Goal: Information Seeking & Learning: Learn about a topic

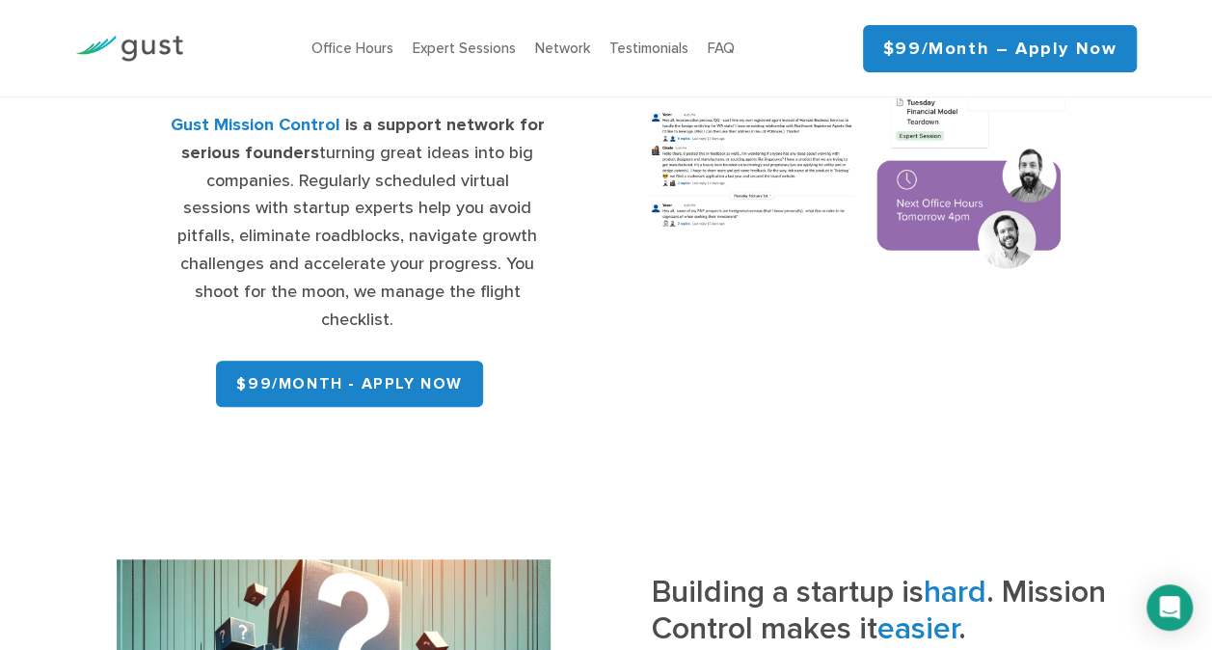
scroll to position [134, 0]
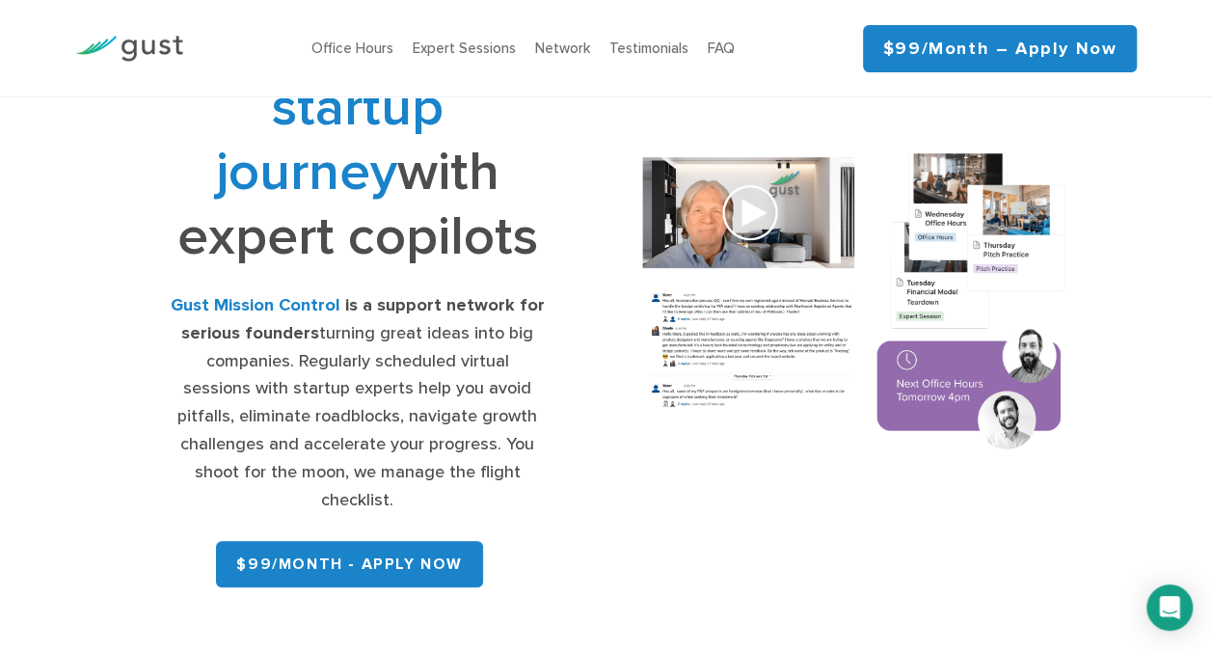
drag, startPoint x: 297, startPoint y: 305, endPoint x: 473, endPoint y: 493, distance: 257.9
click at [473, 493] on div "Gust Mission Control is a support network for serious founders turning great id…" at bounding box center [357, 403] width 375 height 222
drag, startPoint x: 473, startPoint y: 493, endPoint x: 160, endPoint y: 297, distance: 369.5
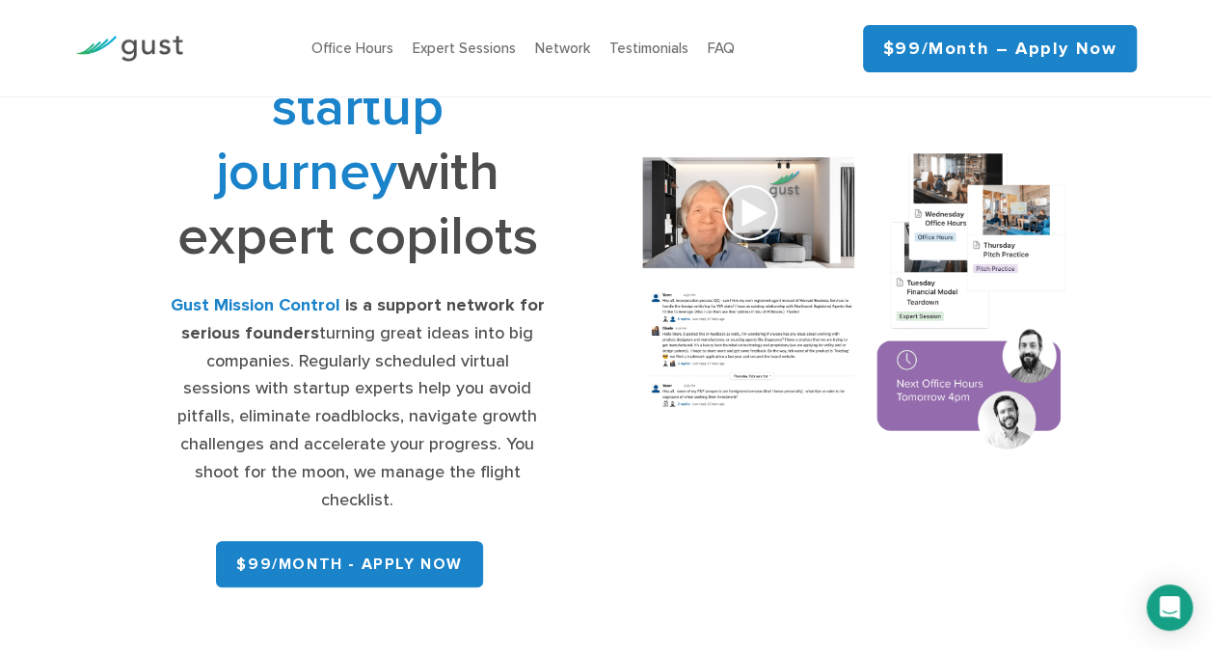
click at [160, 297] on div "Navigate your startup journey with expert copilots Gust Mission Control is a su…" at bounding box center [358, 303] width 498 height 584
click at [116, 276] on div "Navigate your startup journey with expert copilots Gust Mission Control is a su…" at bounding box center [358, 303] width 498 height 584
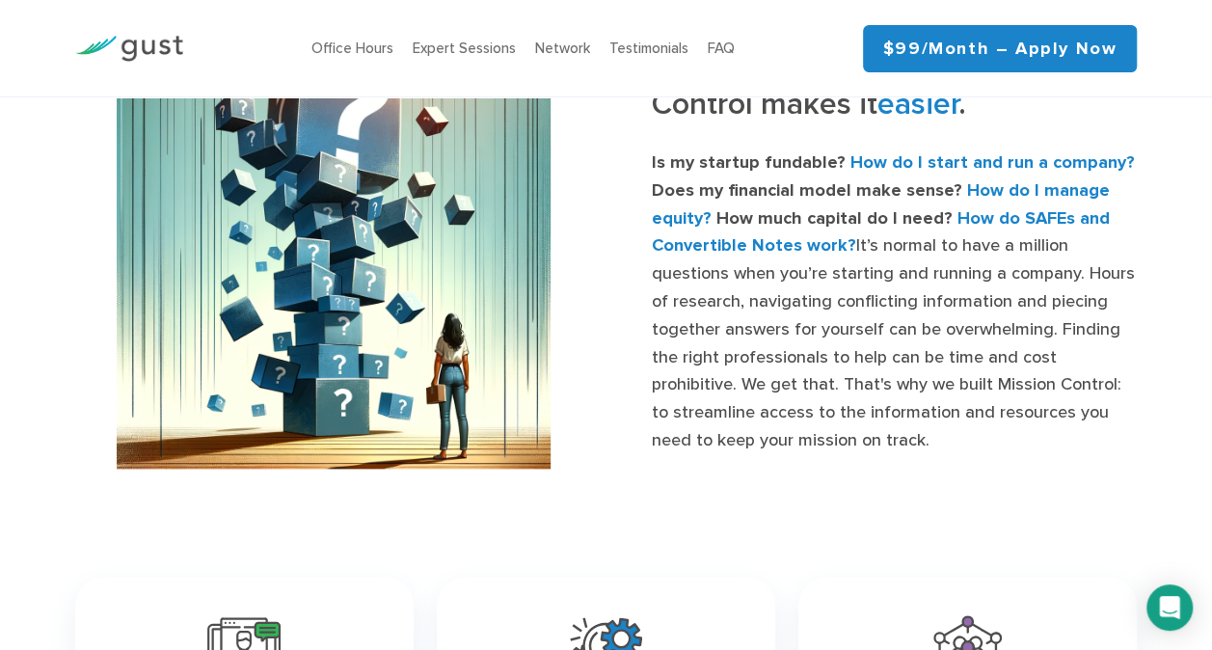
scroll to position [757, 0]
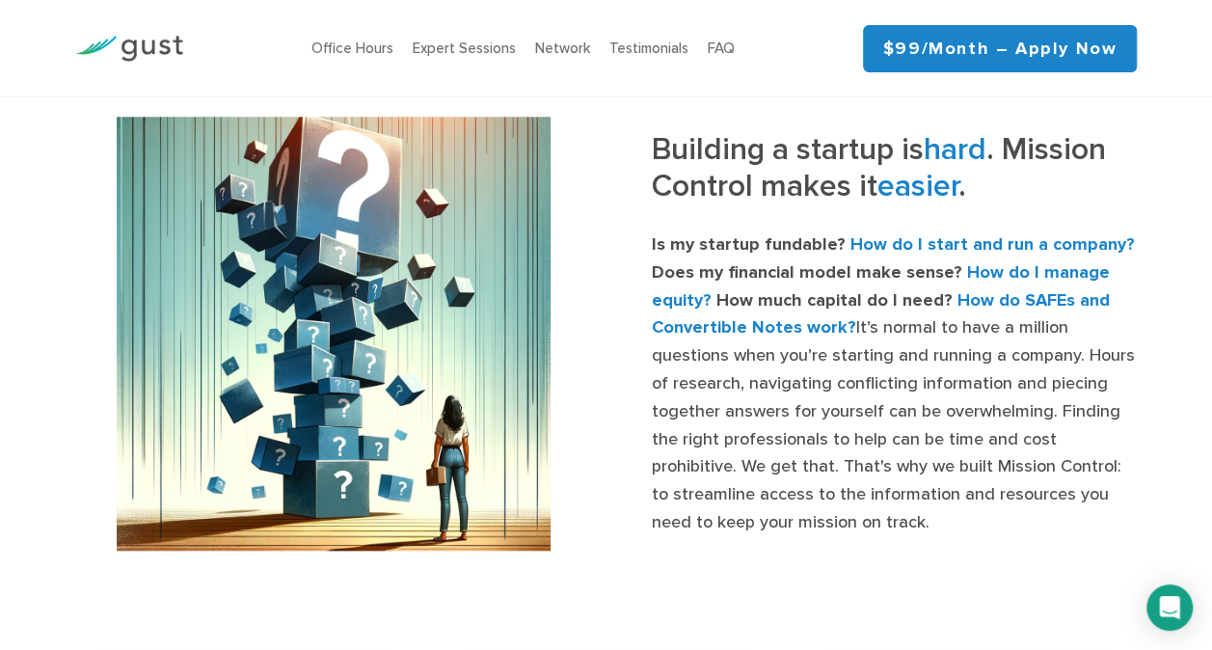
drag, startPoint x: 642, startPoint y: 151, endPoint x: 806, endPoint y: 519, distance: 402.3
click at [806, 519] on div "Building a startup is hard . Mission Control makes it easier . Is my startup fu…" at bounding box center [879, 334] width 546 height 406
click at [806, 519] on p "Is my startup fundable? How do I start and run a company? Does my financial mod…" at bounding box center [894, 384] width 486 height 306
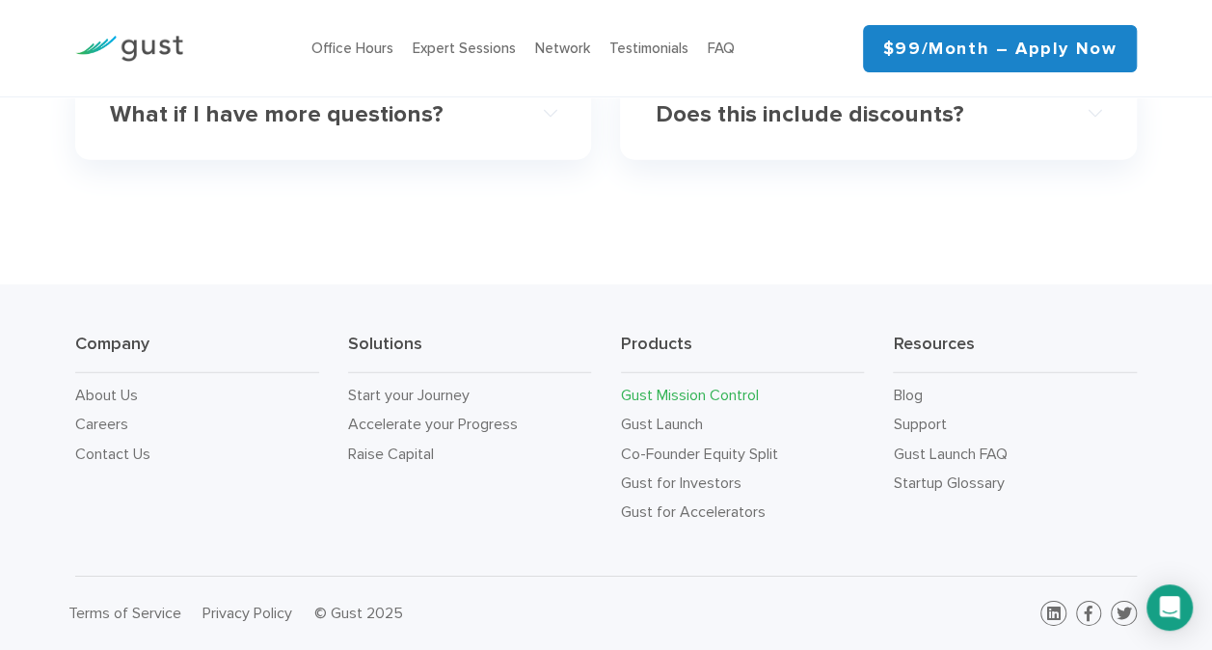
scroll to position [6282, 0]
